Goal: Task Accomplishment & Management: Complete application form

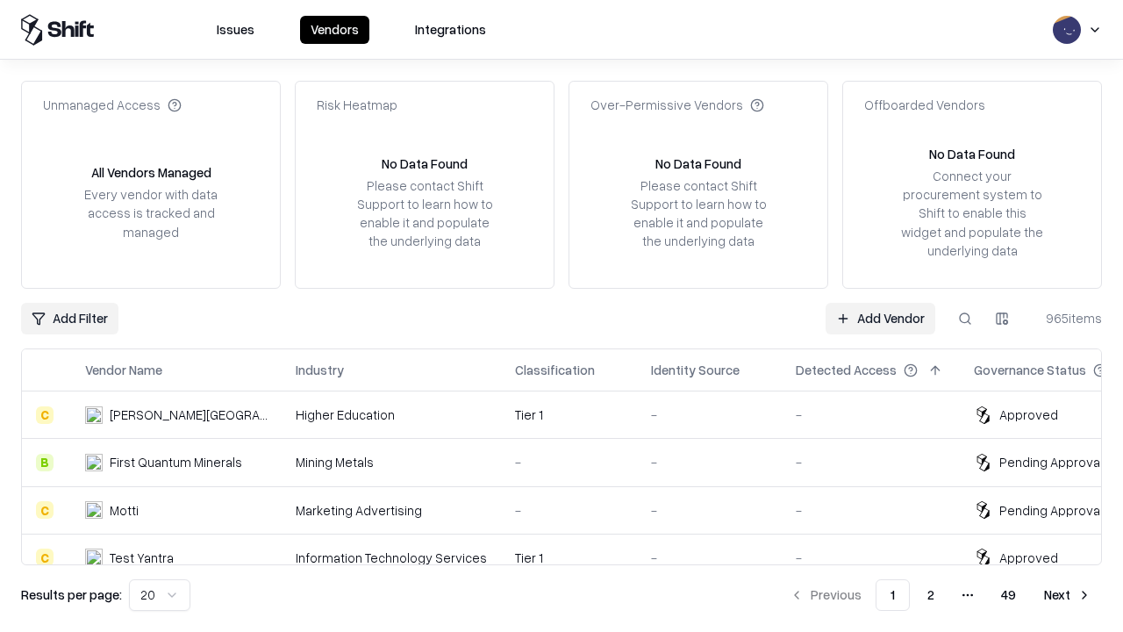
click at [880, 318] on link "Add Vendor" at bounding box center [881, 319] width 110 height 32
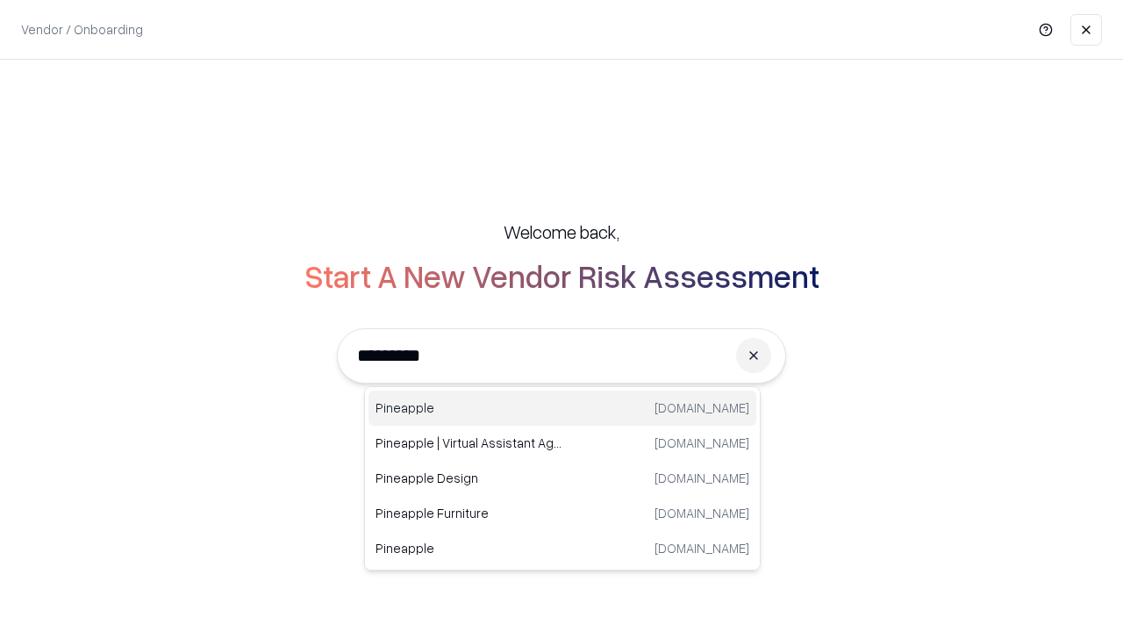
click at [562, 408] on div "Pineapple [DOMAIN_NAME]" at bounding box center [562, 407] width 388 height 35
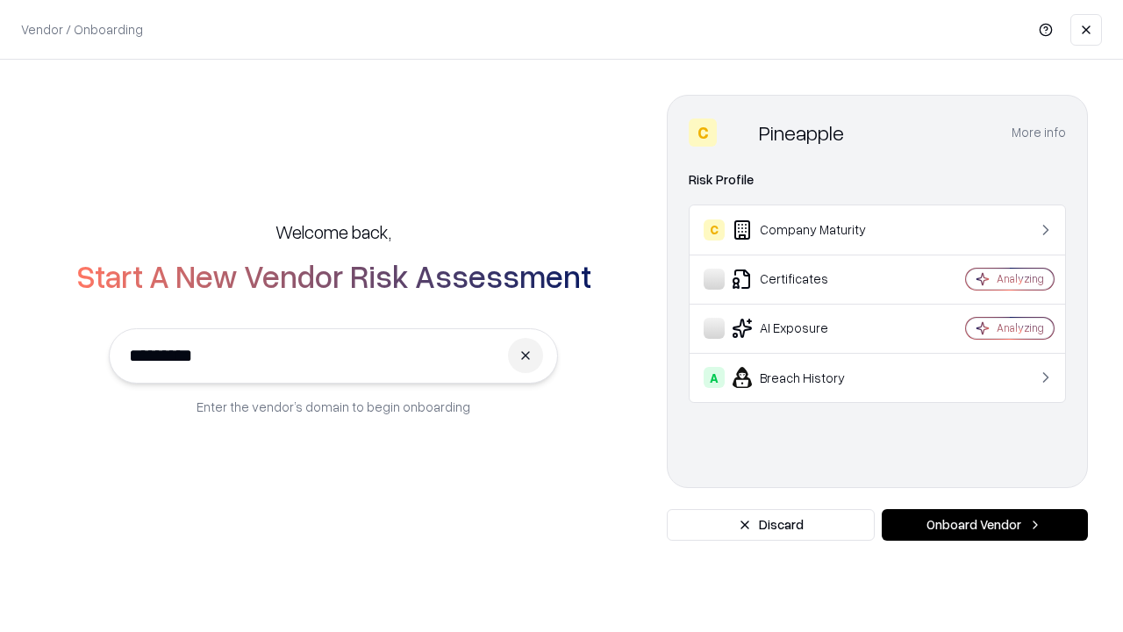
type input "*********"
click at [984, 525] on button "Onboard Vendor" at bounding box center [985, 525] width 206 height 32
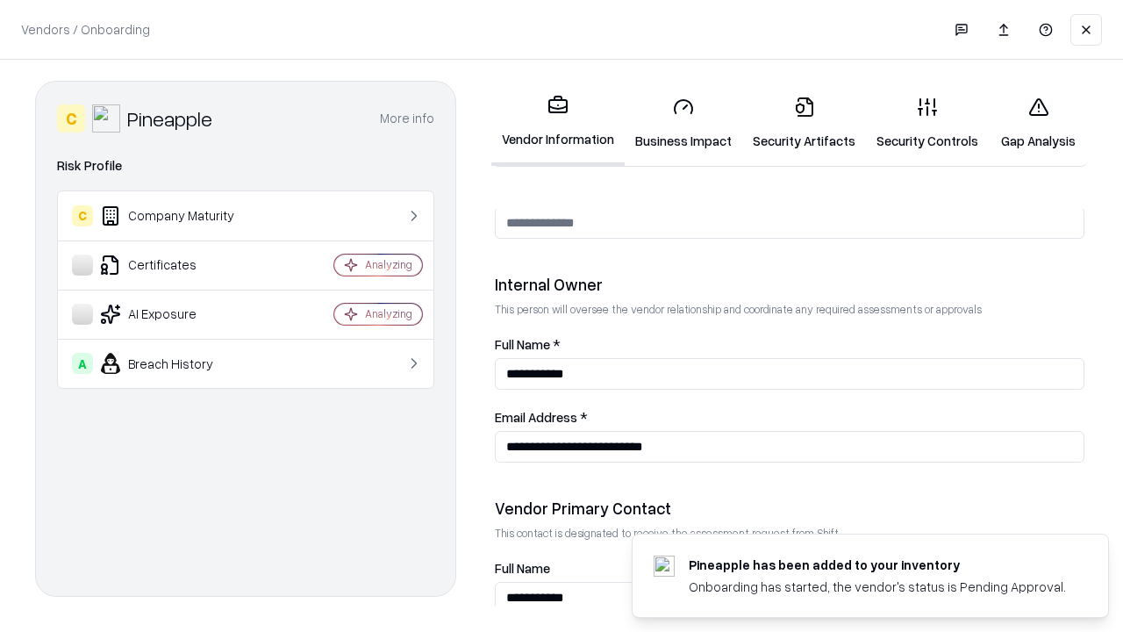
scroll to position [909, 0]
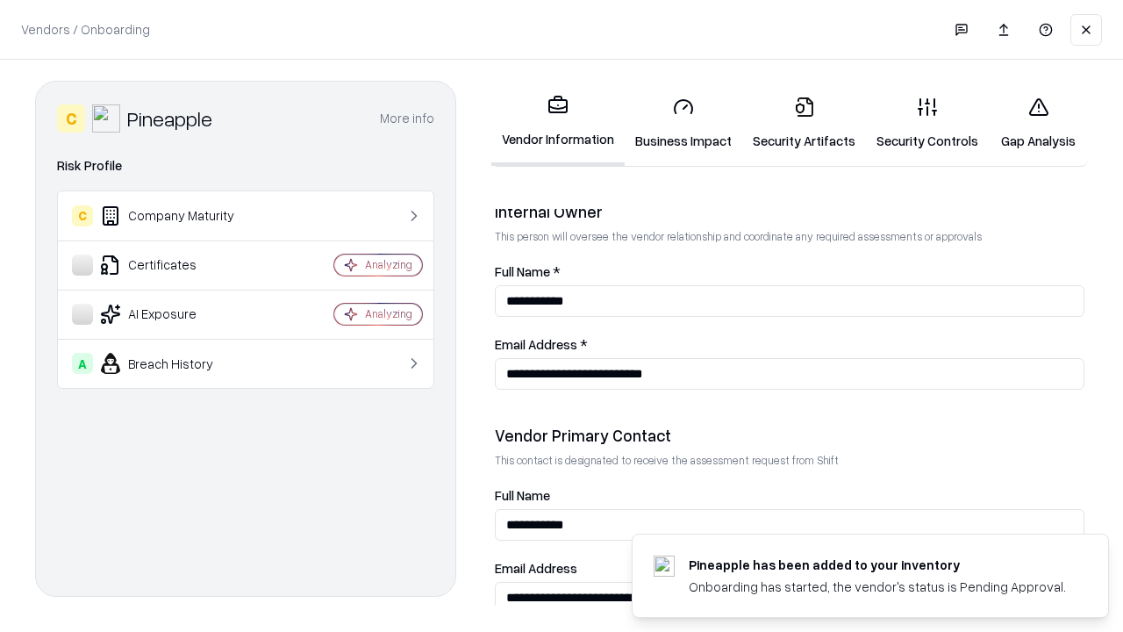
click at [683, 123] on link "Business Impact" at bounding box center [684, 123] width 118 height 82
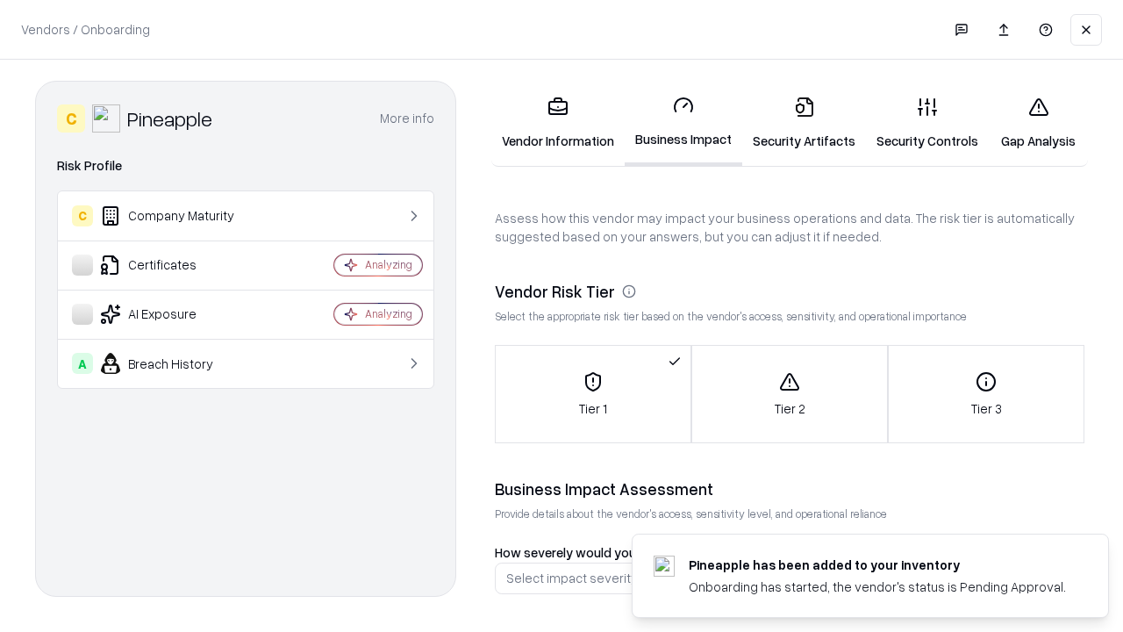
click at [804, 123] on link "Security Artifacts" at bounding box center [804, 123] width 124 height 82
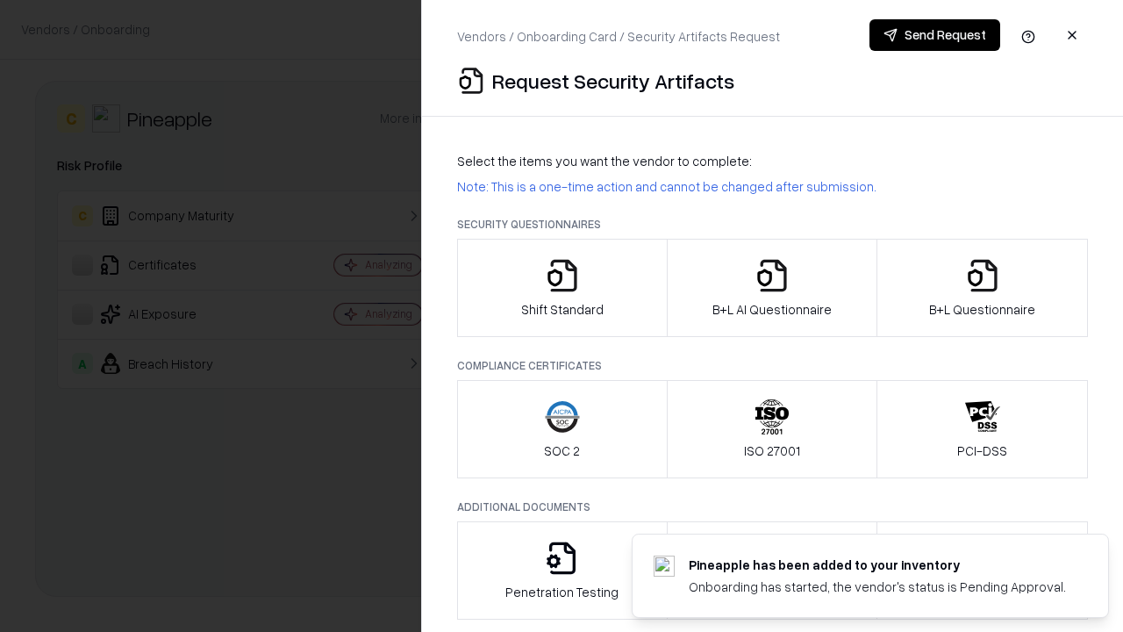
click at [561, 288] on icon "button" at bounding box center [562, 275] width 35 height 35
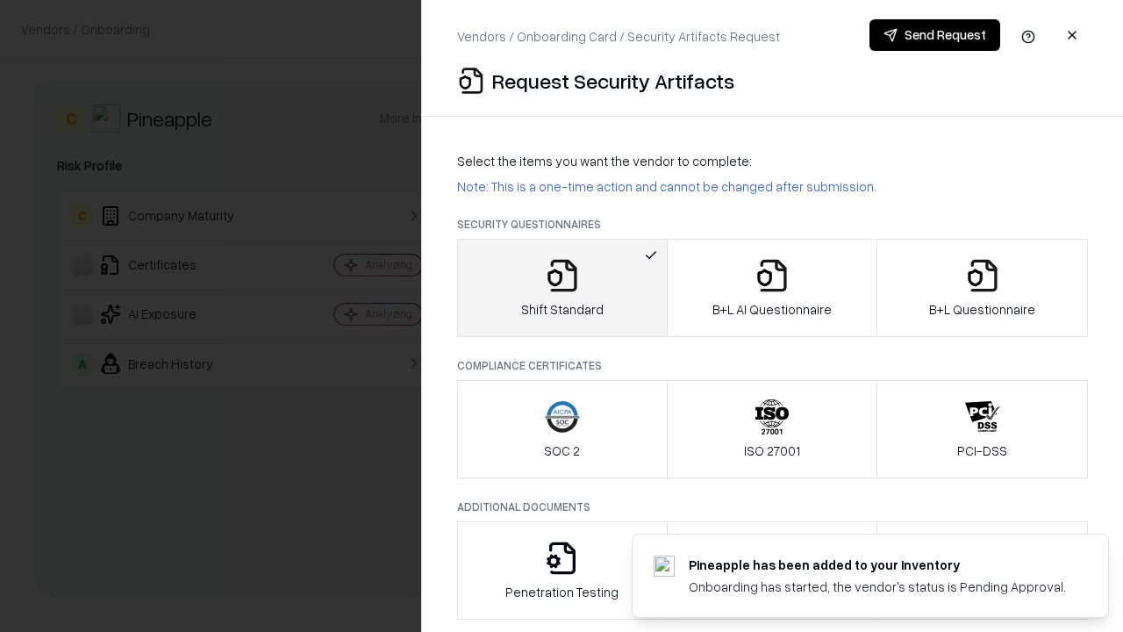
click at [934, 35] on button "Send Request" at bounding box center [934, 35] width 131 height 32
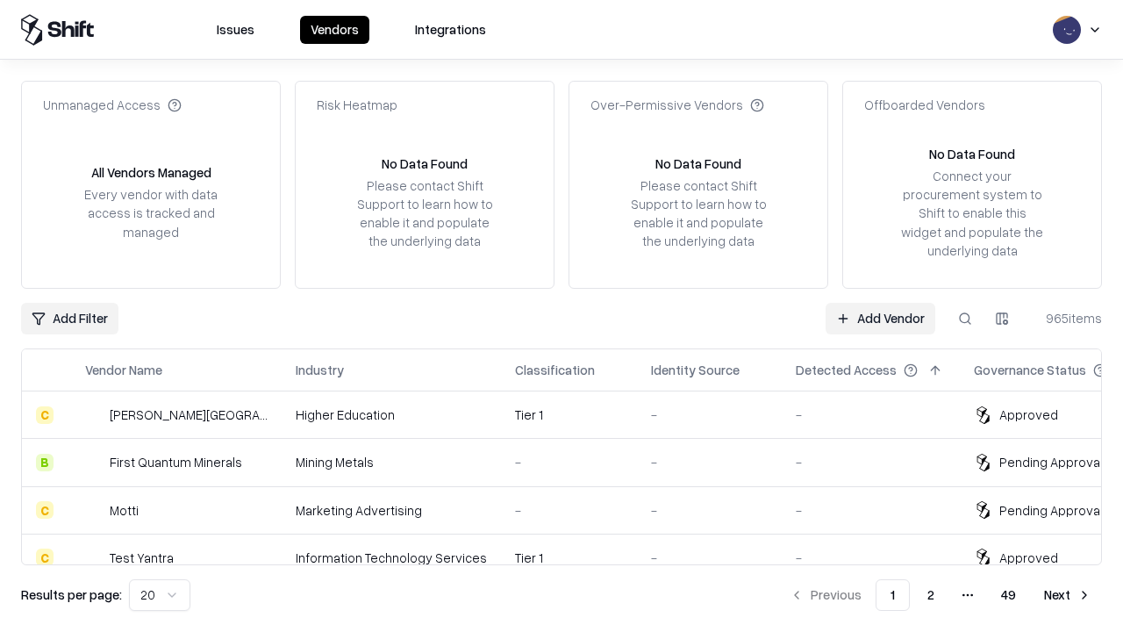
click at [965, 318] on button at bounding box center [965, 319] width 32 height 32
type input "*********"
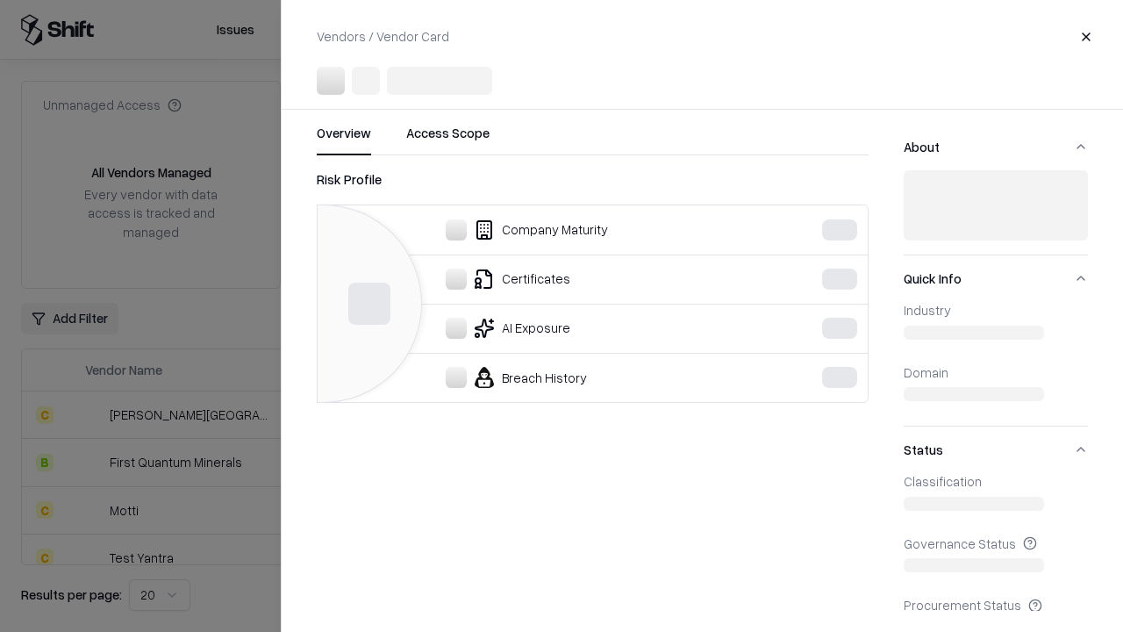
scroll to position [243, 0]
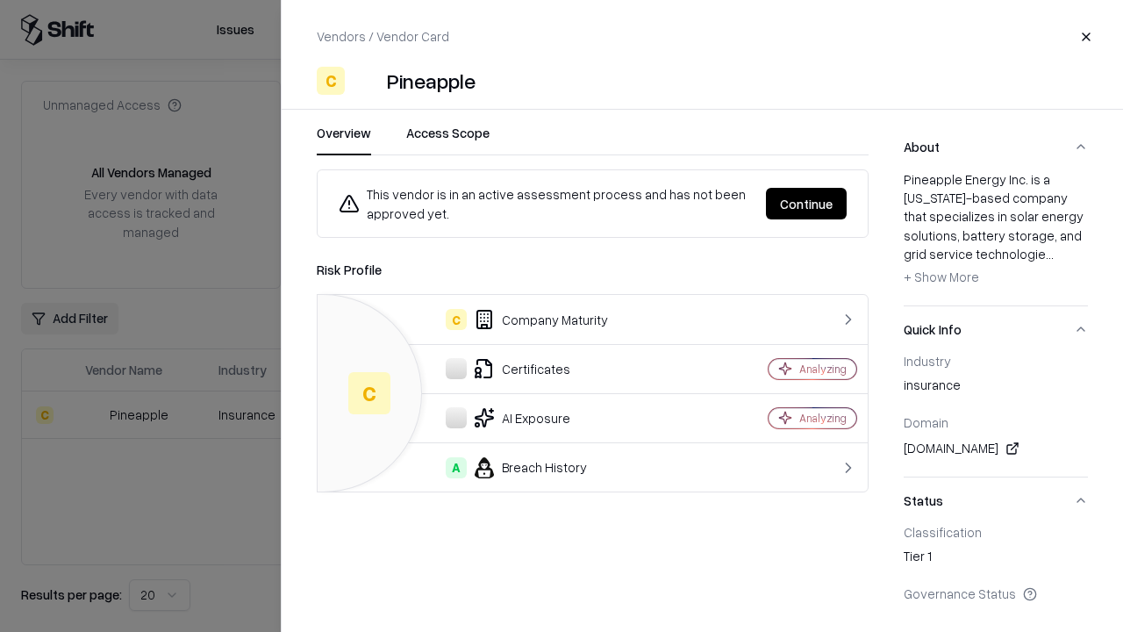
click at [806, 204] on button "Continue" at bounding box center [806, 204] width 81 height 32
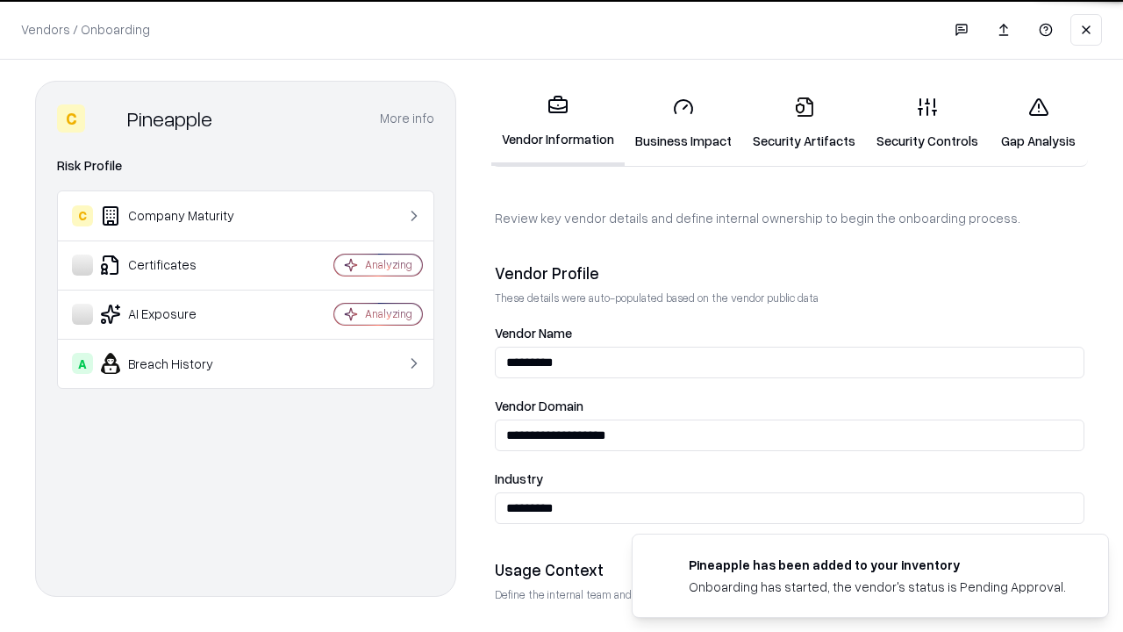
click at [804, 123] on link "Security Artifacts" at bounding box center [804, 123] width 124 height 82
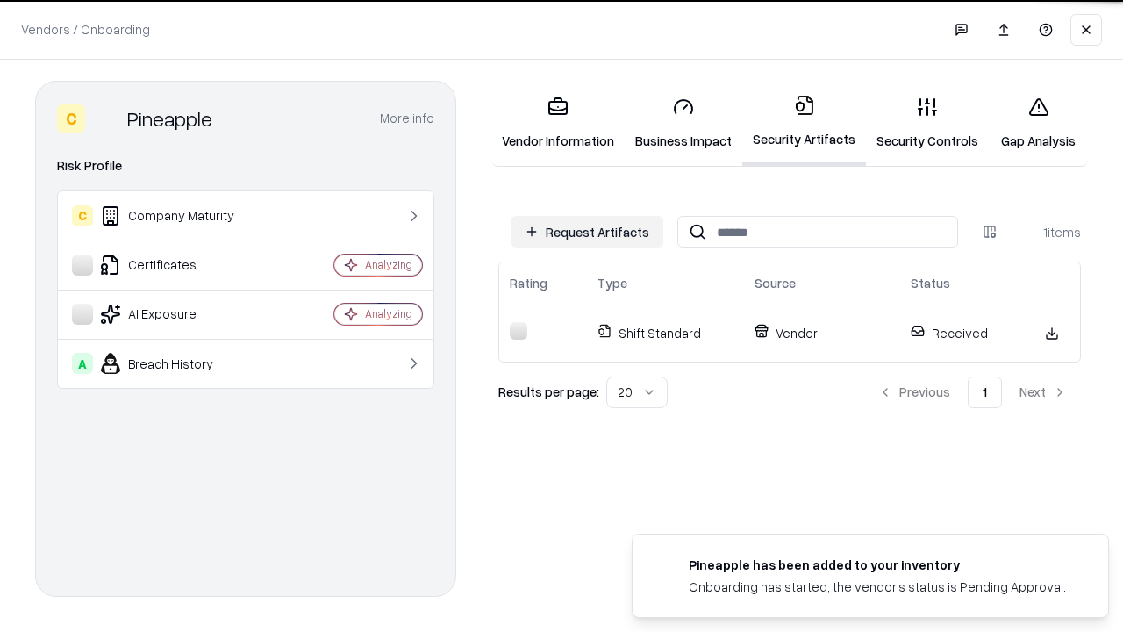
click at [1038, 123] on link "Gap Analysis" at bounding box center [1038, 123] width 99 height 82
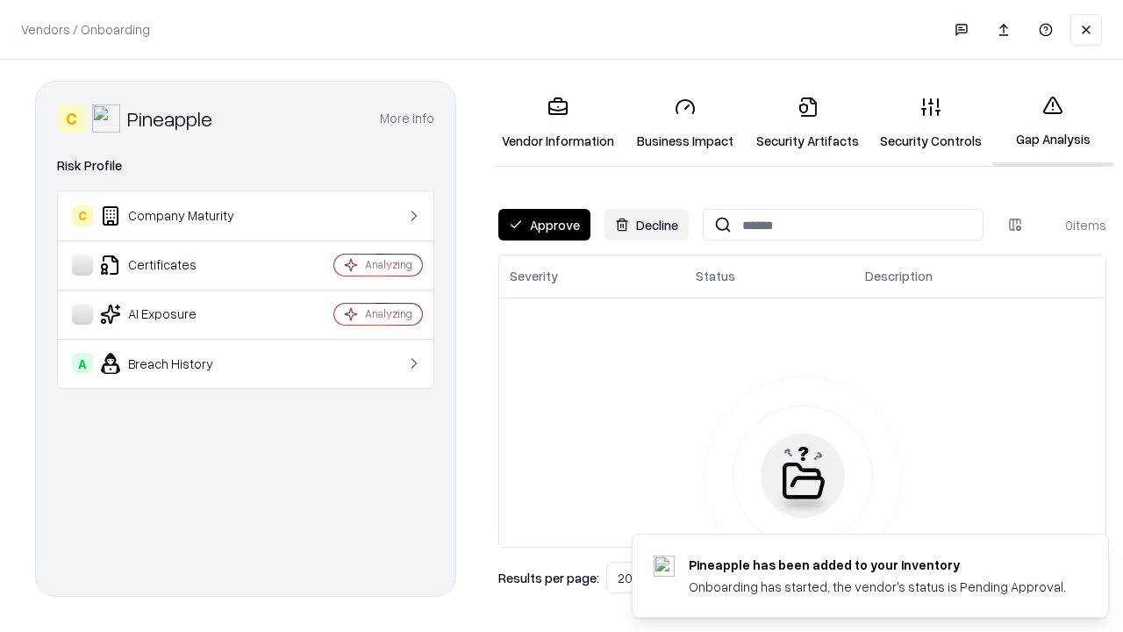
click at [544, 225] on button "Approve" at bounding box center [544, 225] width 92 height 32
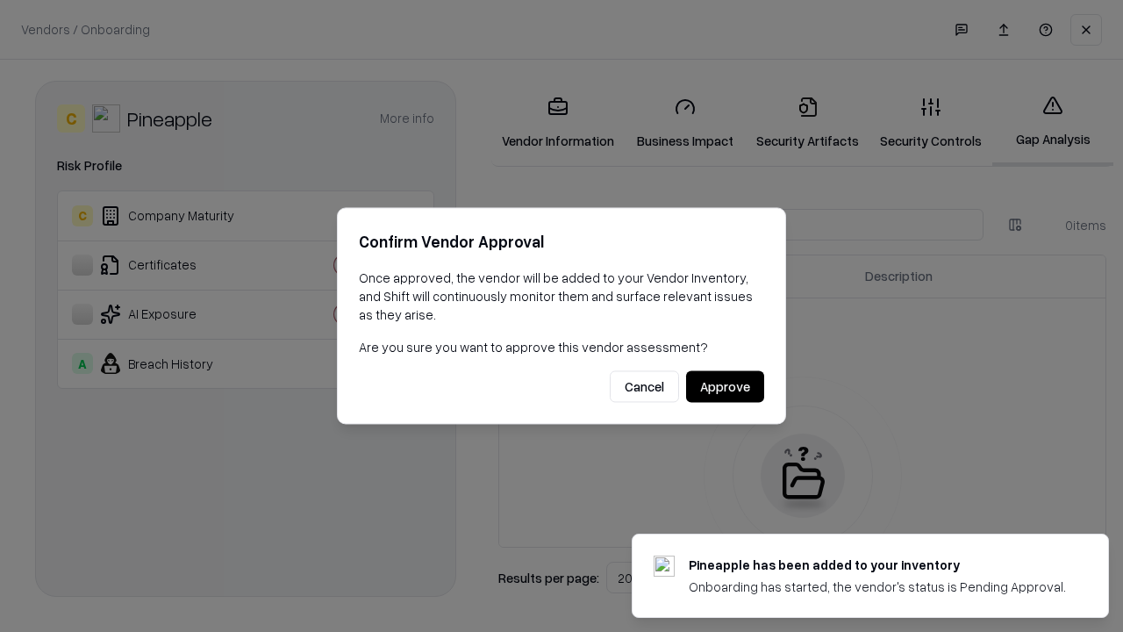
click at [725, 386] on button "Approve" at bounding box center [725, 387] width 78 height 32
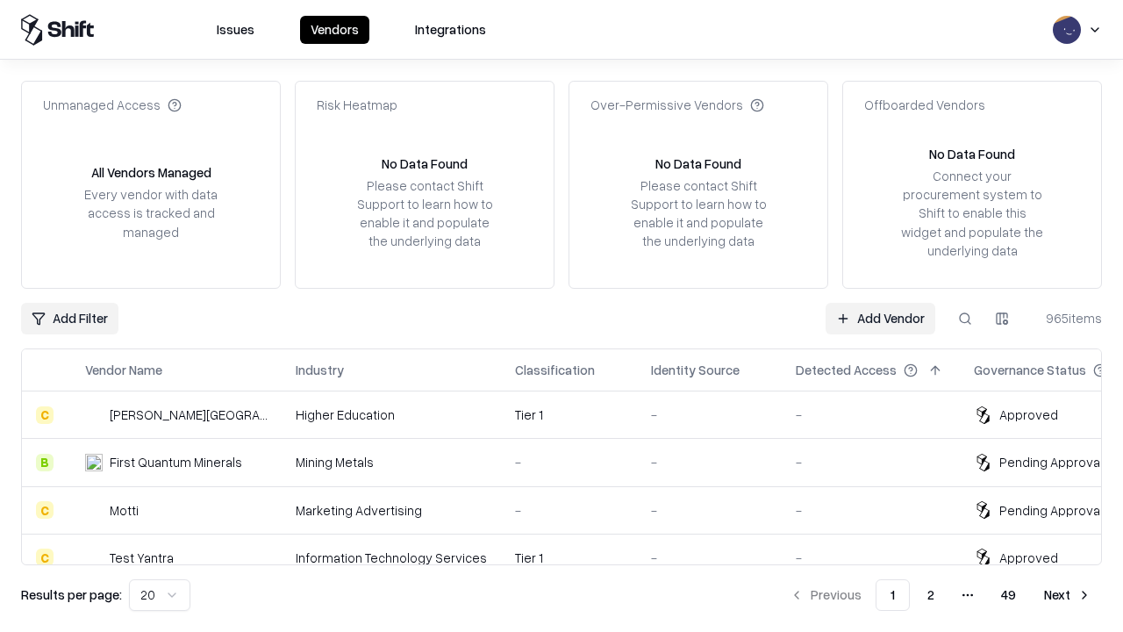
type input "*********"
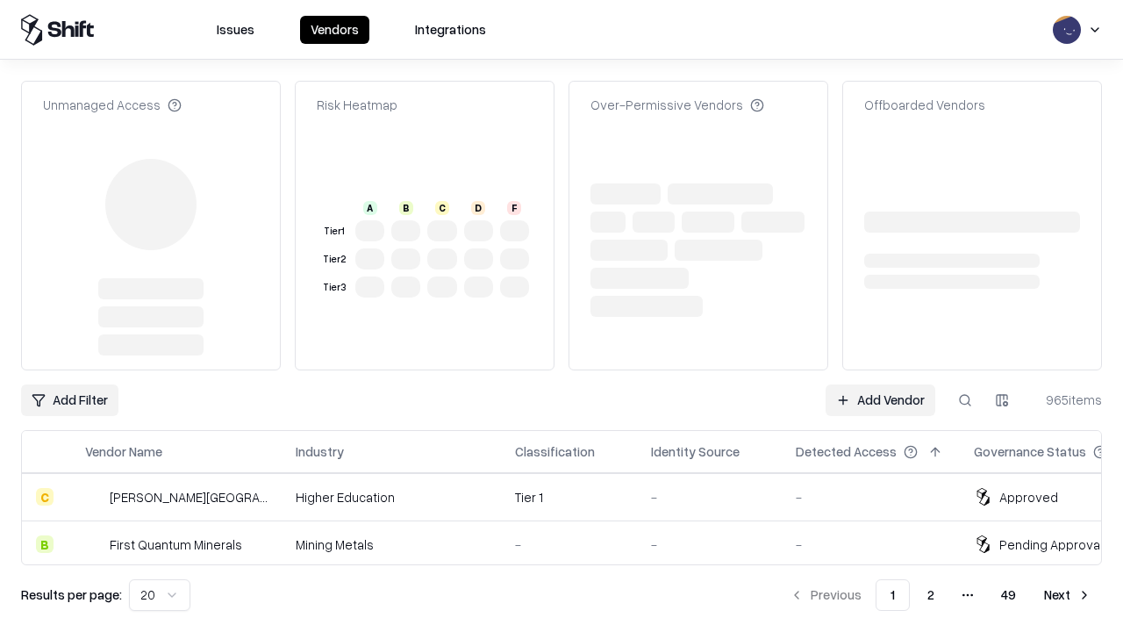
click at [880, 384] on link "Add Vendor" at bounding box center [881, 400] width 110 height 32
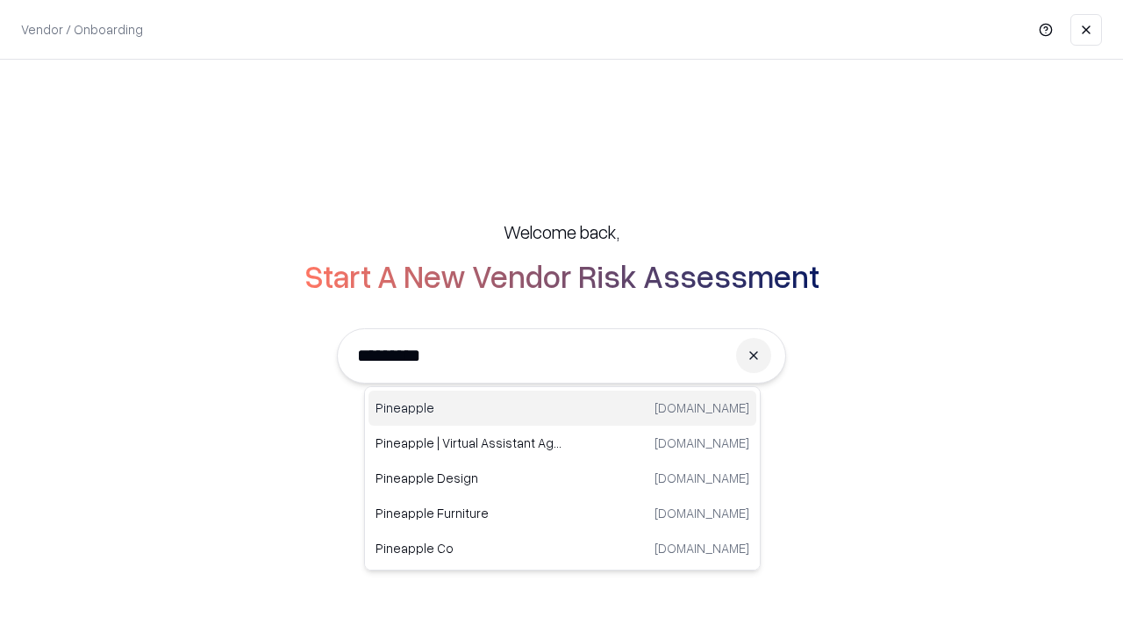
click at [562, 408] on div "Pineapple pineappleenergy.com" at bounding box center [562, 407] width 388 height 35
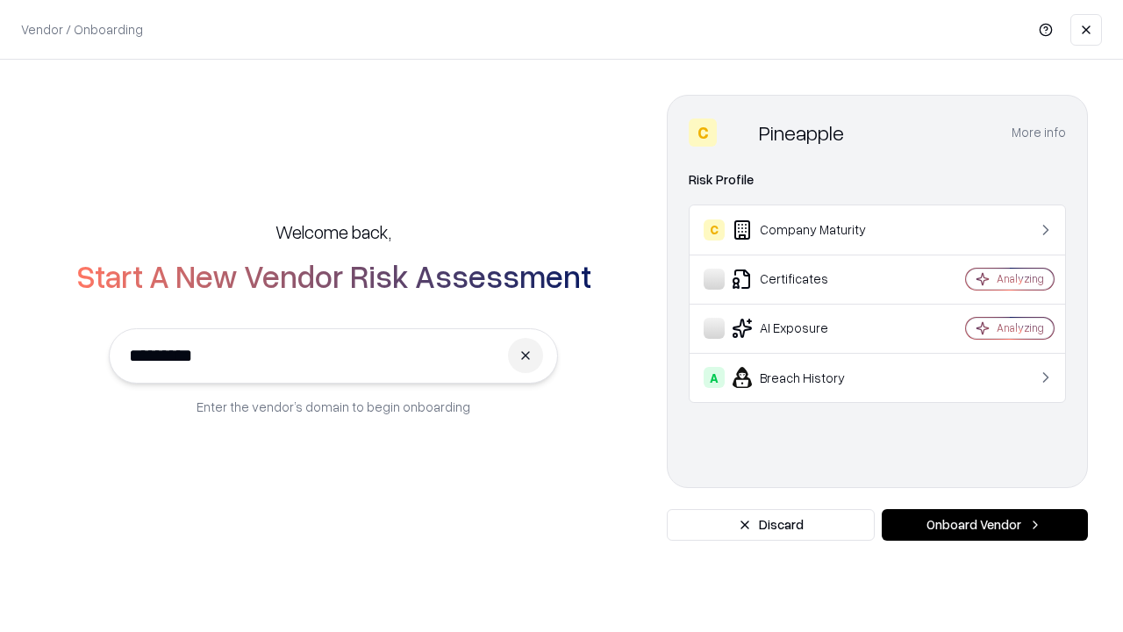
type input "*********"
click at [984, 525] on button "Onboard Vendor" at bounding box center [985, 525] width 206 height 32
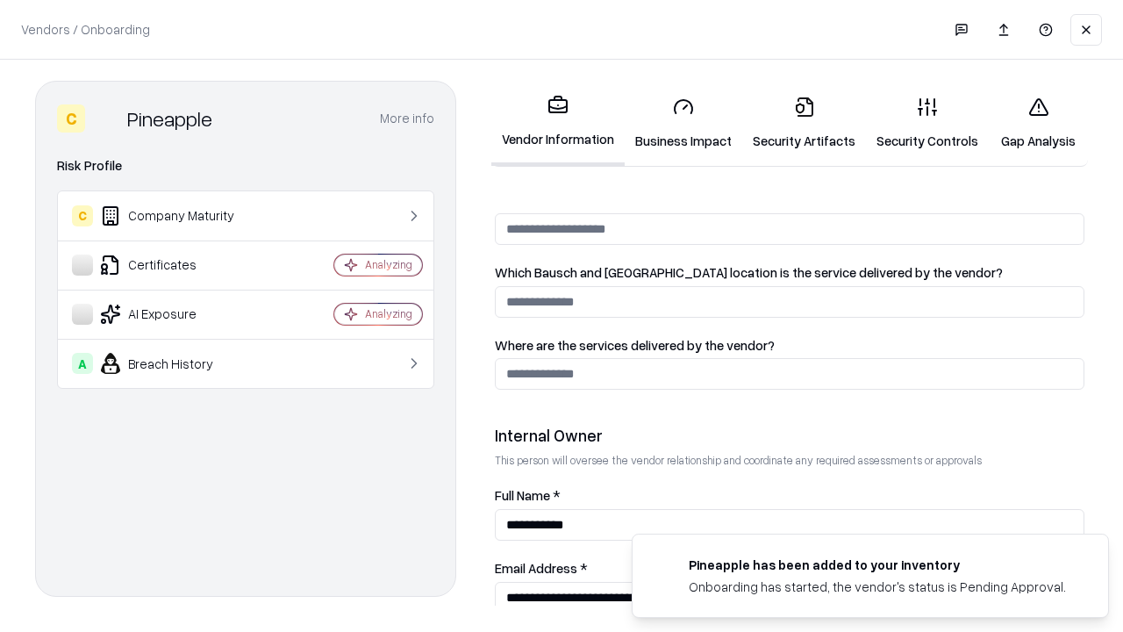
scroll to position [909, 0]
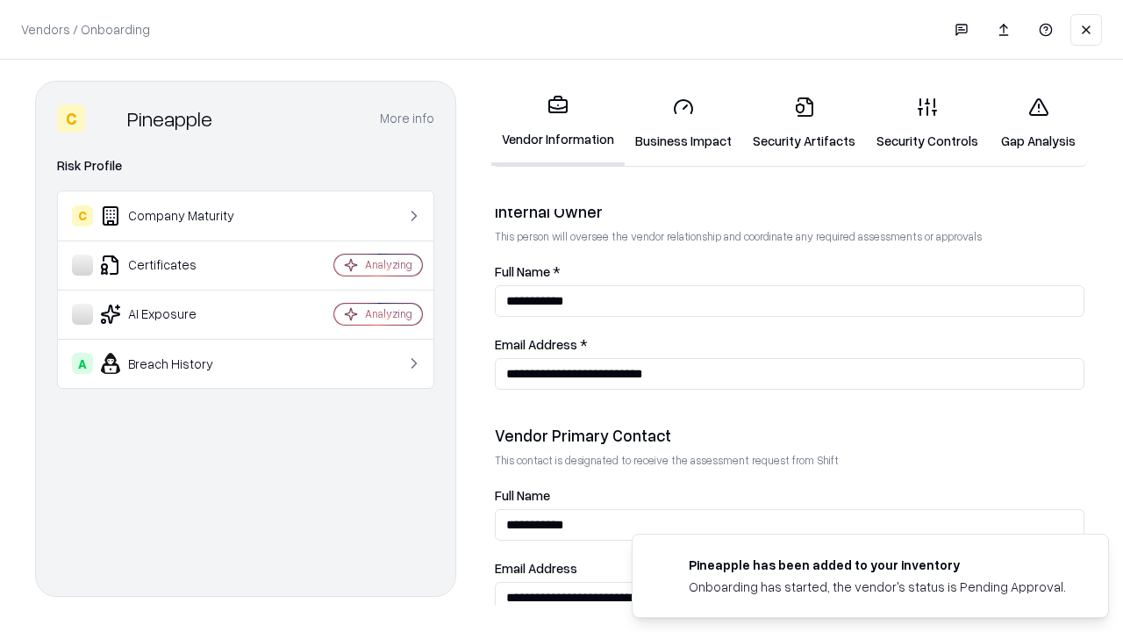
click at [1038, 123] on link "Gap Analysis" at bounding box center [1038, 123] width 99 height 82
